Goal: Information Seeking & Learning: Learn about a topic

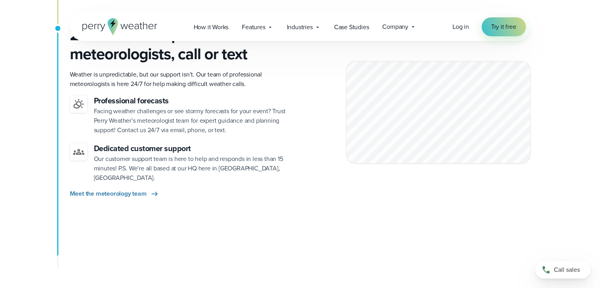
scroll to position [1163, 0]
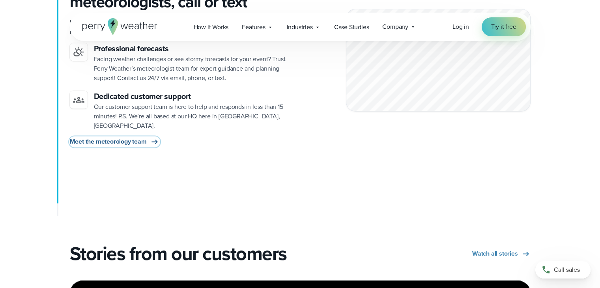
click at [156, 139] on icon at bounding box center [154, 141] width 6 height 4
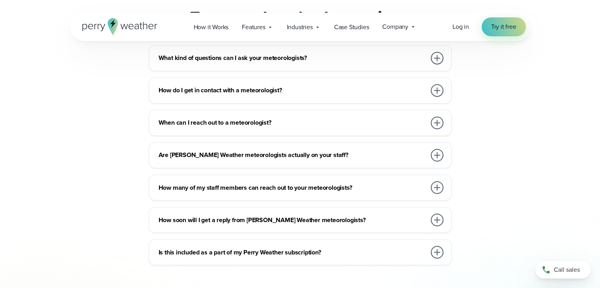
scroll to position [1330, 0]
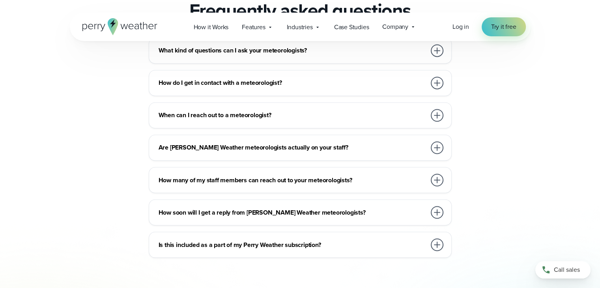
click at [435, 148] on div at bounding box center [437, 147] width 13 height 13
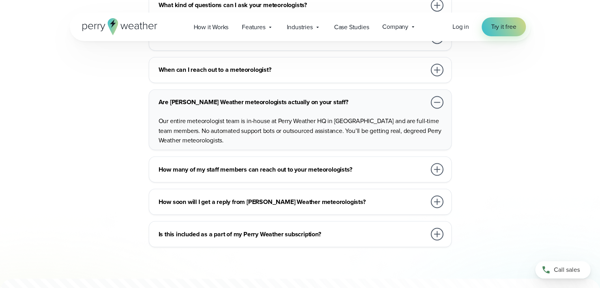
scroll to position [1375, 0]
click at [435, 164] on div at bounding box center [437, 169] width 13 height 13
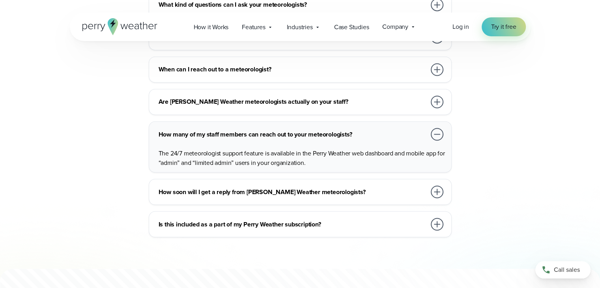
click at [443, 219] on div at bounding box center [437, 224] width 16 height 16
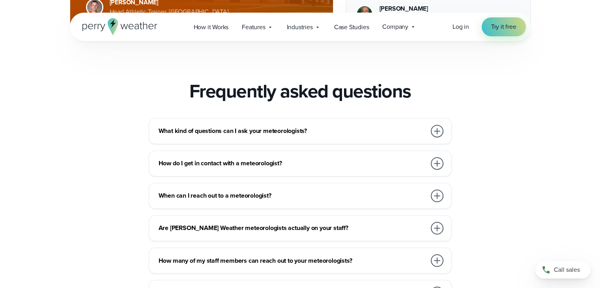
scroll to position [1243, 0]
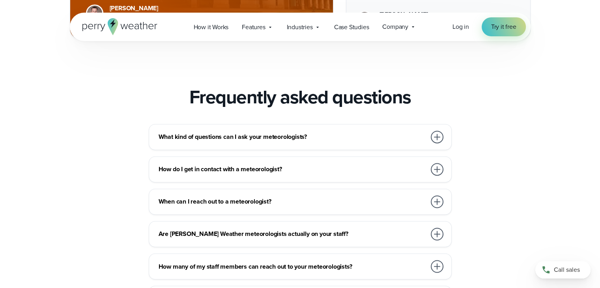
click at [433, 134] on div at bounding box center [437, 137] width 13 height 13
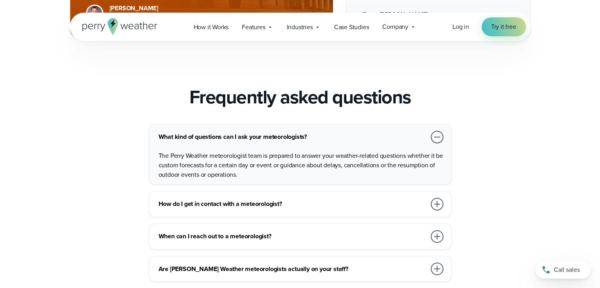
click at [435, 202] on div at bounding box center [437, 204] width 13 height 13
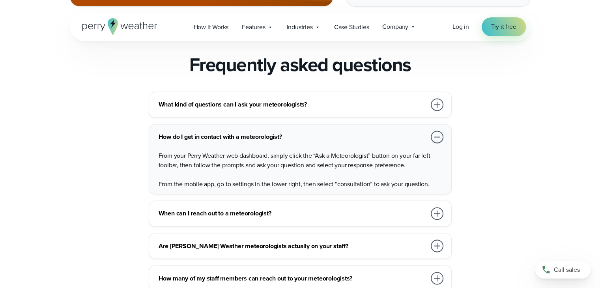
scroll to position [1287, 0]
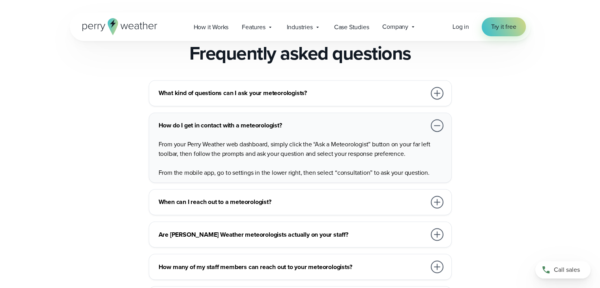
click at [432, 201] on div at bounding box center [437, 202] width 13 height 13
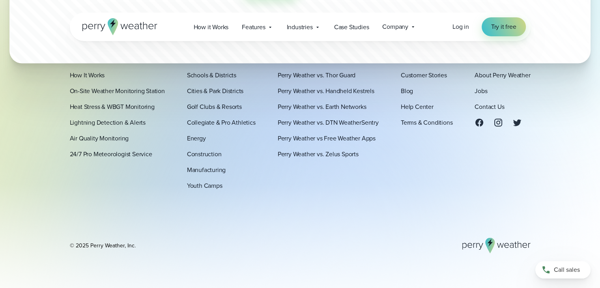
scroll to position [1809, 0]
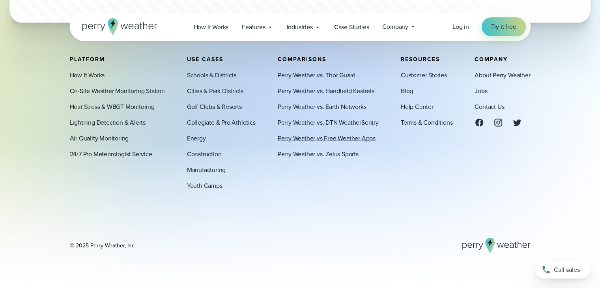
drag, startPoint x: 334, startPoint y: 138, endPoint x: 360, endPoint y: 142, distance: 25.6
click at [360, 142] on link "Perry Weather vs Free Weather Apps" at bounding box center [327, 137] width 98 height 9
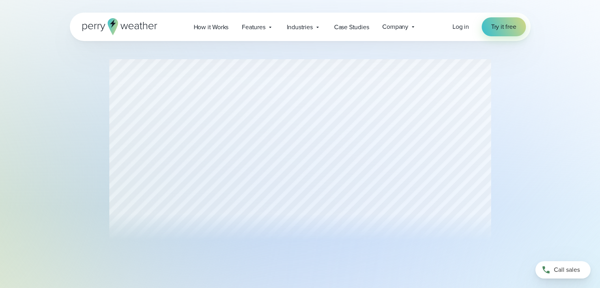
scroll to position [117, 0]
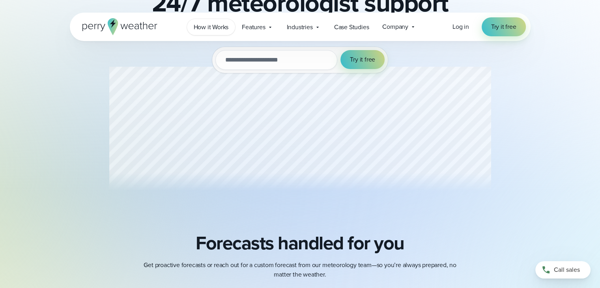
click at [202, 26] on span "How it Works" at bounding box center [211, 26] width 35 height 9
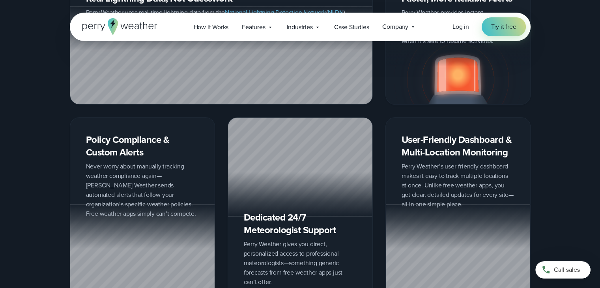
scroll to position [985, 0]
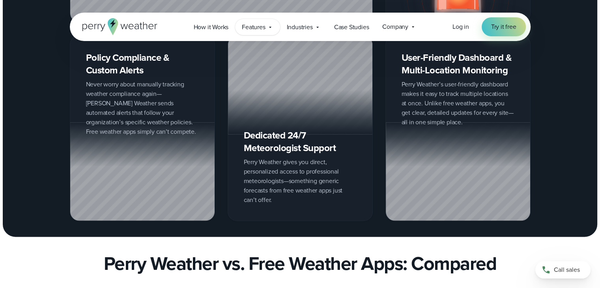
click at [257, 28] on span "Features" at bounding box center [253, 26] width 23 height 9
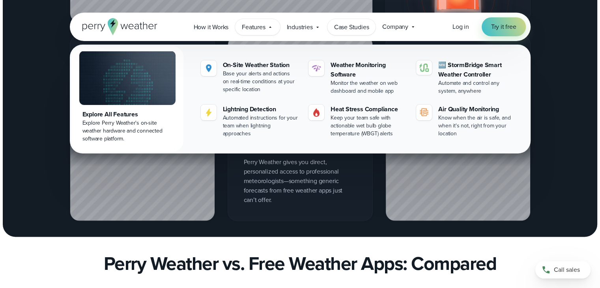
click at [353, 29] on span "Case Studies" at bounding box center [351, 26] width 35 height 9
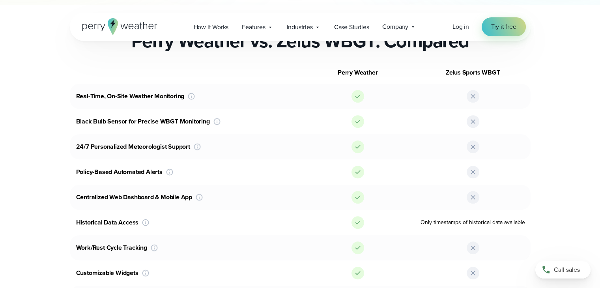
scroll to position [367, 0]
click at [336, 247] on div at bounding box center [357, 248] width 115 height 13
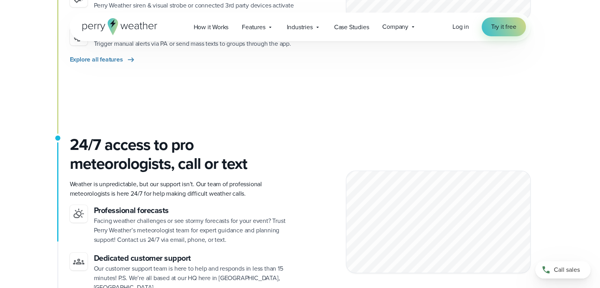
scroll to position [1044, 0]
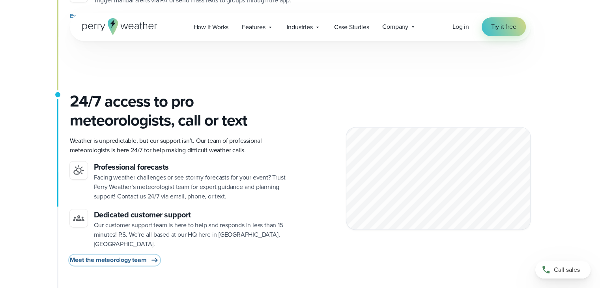
click at [138, 255] on span "Meet the meteorology team" at bounding box center [108, 259] width 77 height 9
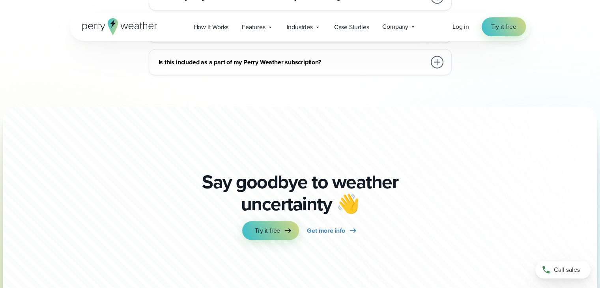
scroll to position [1512, 0]
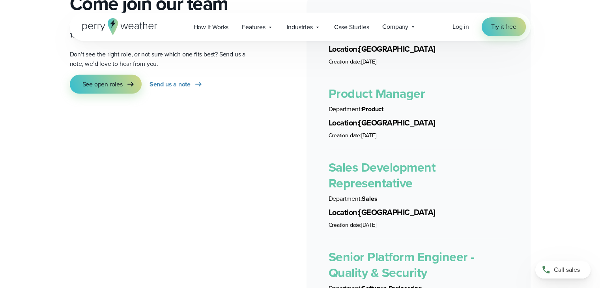
scroll to position [1477, 0]
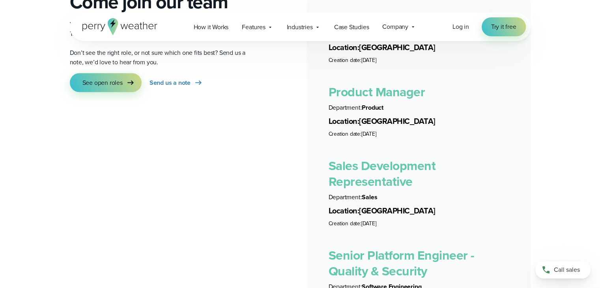
click at [383, 157] on link "Sales Development Representative" at bounding box center [382, 173] width 107 height 35
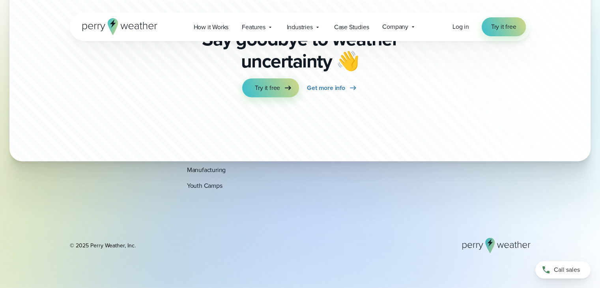
scroll to position [1838, 0]
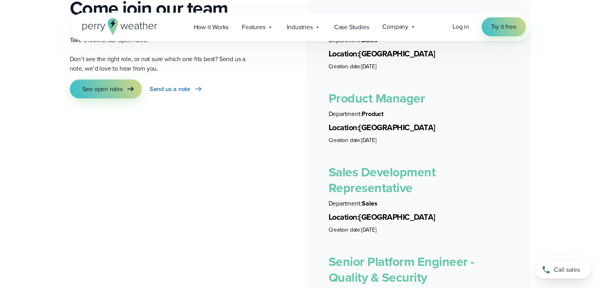
scroll to position [1471, 0]
click at [107, 84] on link "See open roles" at bounding box center [106, 88] width 72 height 19
